Goal: Task Accomplishment & Management: Manage account settings

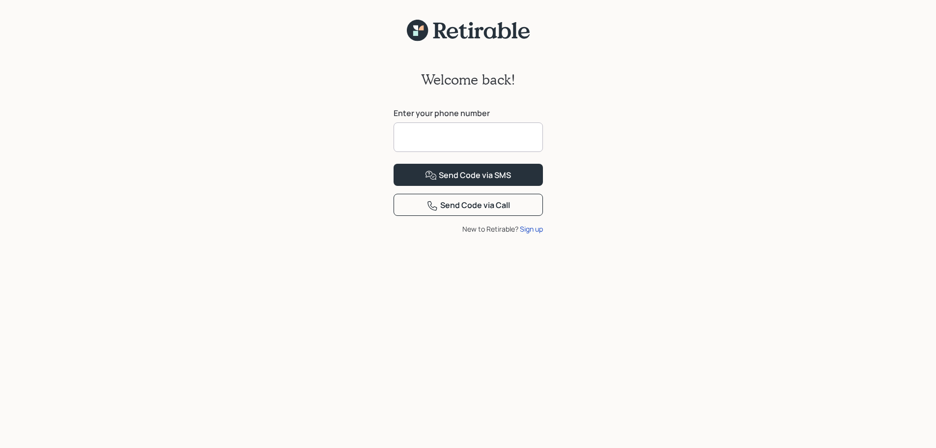
click at [420, 131] on input at bounding box center [468, 136] width 149 height 29
type input "**********"
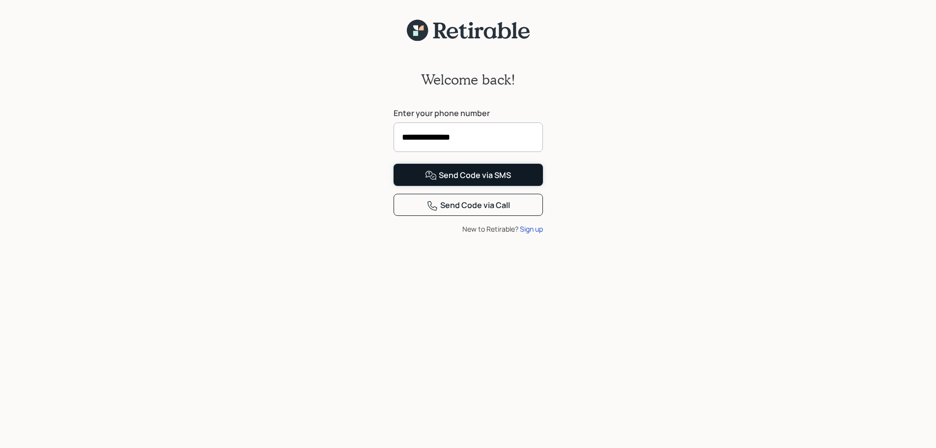
click at [490, 181] on div "Send Code via SMS" at bounding box center [468, 176] width 86 height 12
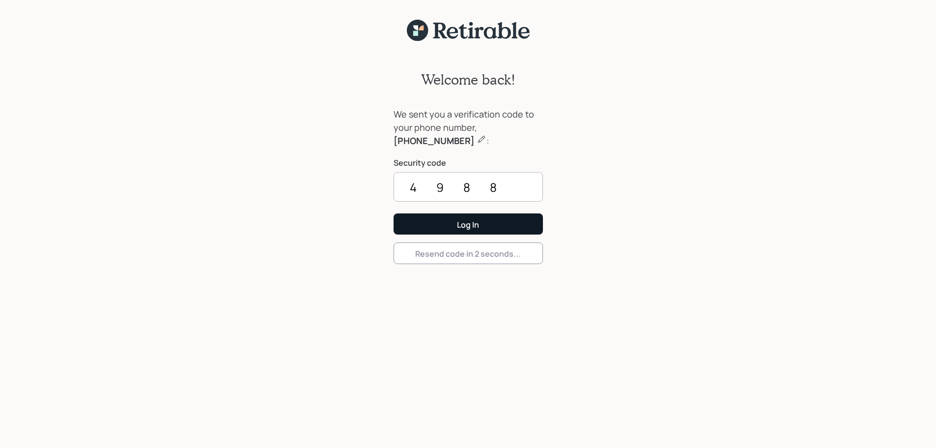
type input "4988"
click at [487, 222] on button "Log In" at bounding box center [468, 223] width 149 height 21
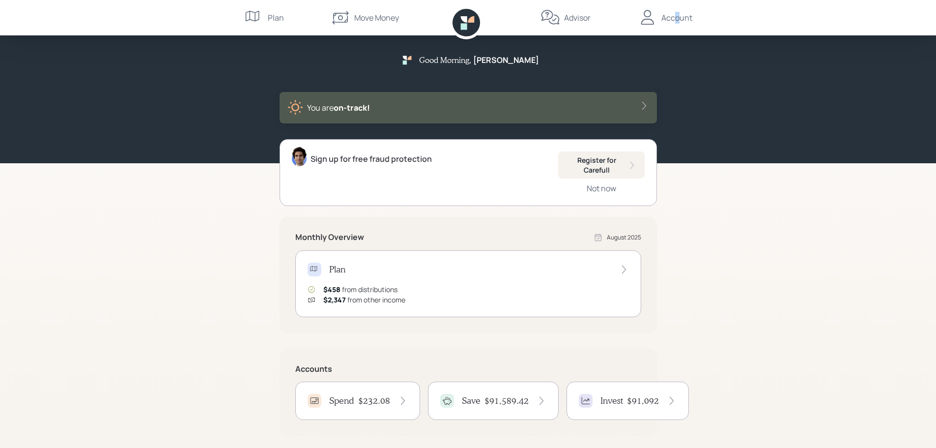
click at [677, 17] on div "Account" at bounding box center [676, 18] width 31 height 12
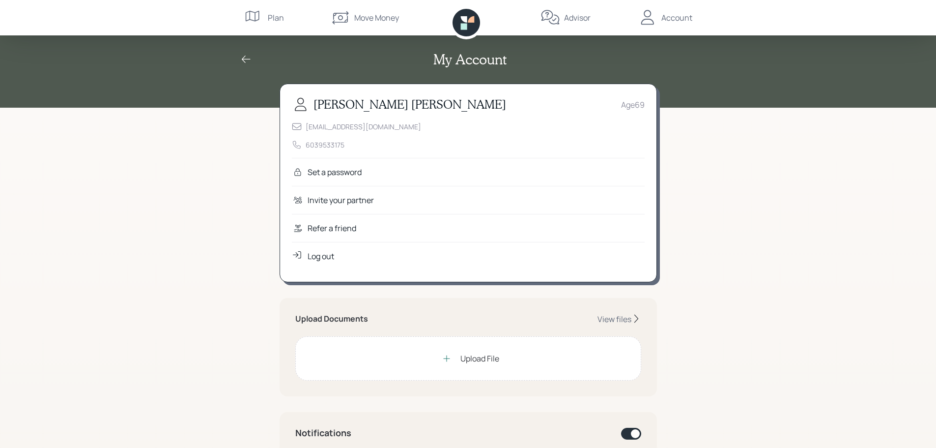
click at [318, 257] on div "Log out" at bounding box center [321, 256] width 27 height 12
